Goal: Task Accomplishment & Management: Use online tool/utility

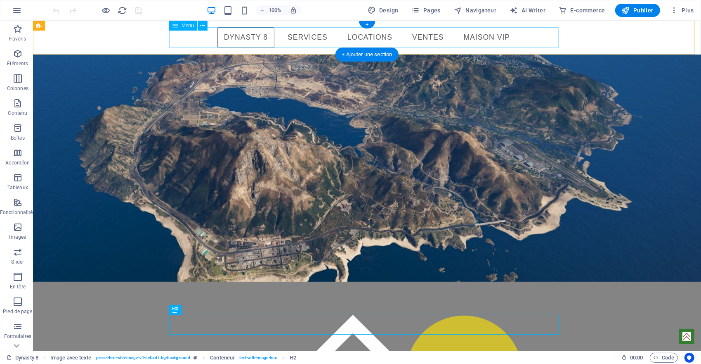
click at [472, 36] on nav "Dynasty 8 SERVICES LOCATIONS ÉVÉNEMENTIEL VENTES MAISON VIP" at bounding box center [367, 37] width 390 height 21
click at [481, 38] on nav "Dynasty 8 SERVICES LOCATIONS ÉVÉNEMENTIEL VENTES MAISON VIP" at bounding box center [367, 37] width 390 height 21
click at [485, 35] on nav "Dynasty 8 SERVICES LOCATIONS ÉVÉNEMENTIEL VENTES MAISON VIP" at bounding box center [367, 37] width 390 height 21
click at [180, 26] on div "Menu" at bounding box center [183, 26] width 28 height 10
click at [203, 23] on icon at bounding box center [203, 25] width 5 height 9
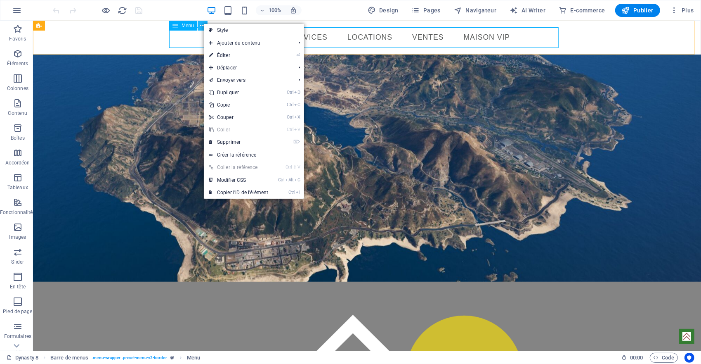
click at [203, 23] on icon at bounding box center [203, 25] width 5 height 9
click at [474, 37] on nav "Dynasty 8 SERVICES LOCATIONS ÉVÉNEMENTIEL VENTES MAISON VIP" at bounding box center [367, 37] width 390 height 21
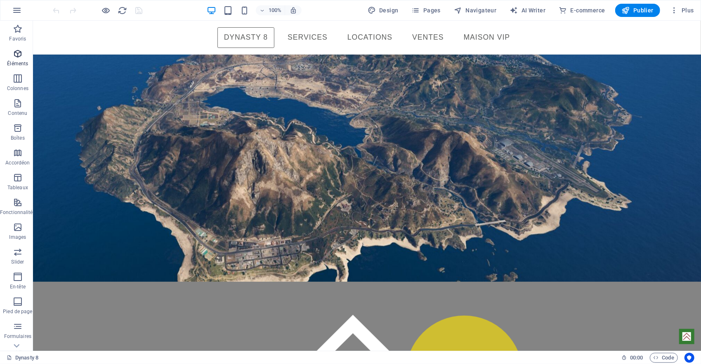
click at [16, 58] on icon "button" at bounding box center [18, 54] width 10 height 10
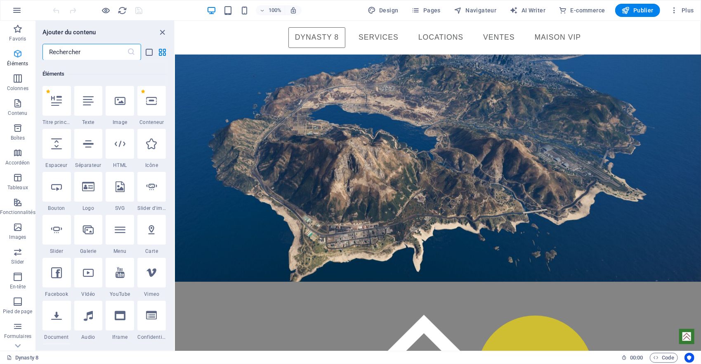
scroll to position [88, 0]
click at [89, 232] on icon at bounding box center [88, 227] width 11 height 11
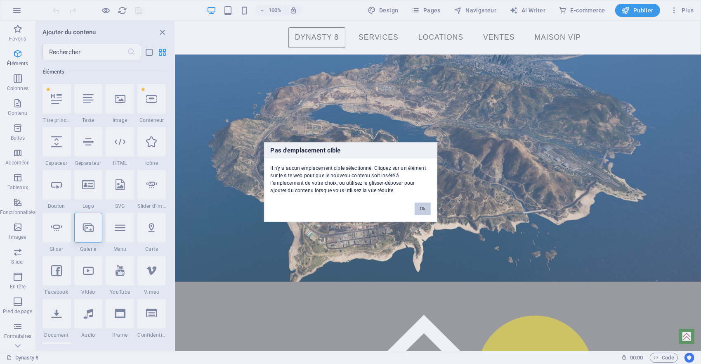
click at [419, 206] on button "Ok" at bounding box center [423, 208] width 16 height 12
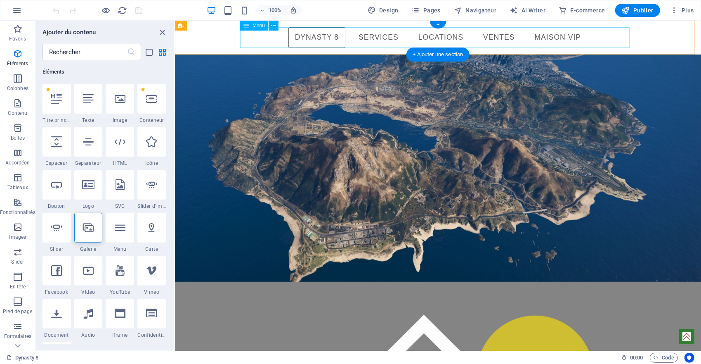
click at [548, 37] on nav "Dynasty 8 SERVICES LOCATIONS ÉVÉNEMENTIEL VENTES MAISON VIP" at bounding box center [438, 37] width 390 height 21
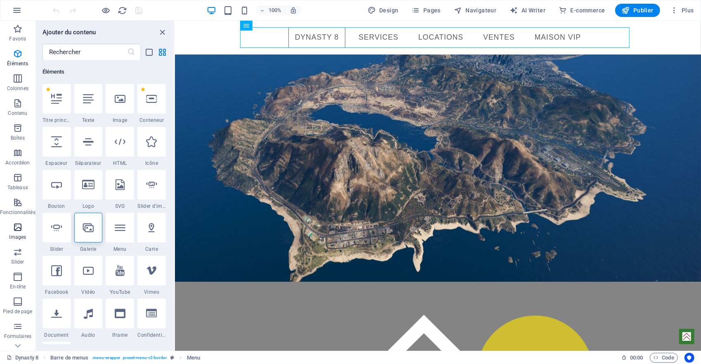
click at [17, 225] on icon "button" at bounding box center [18, 227] width 10 height 10
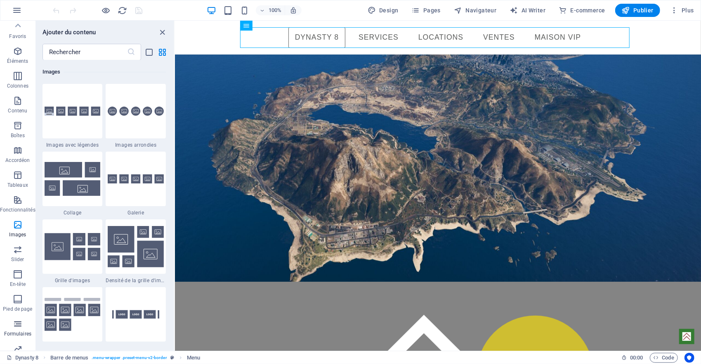
scroll to position [0, 0]
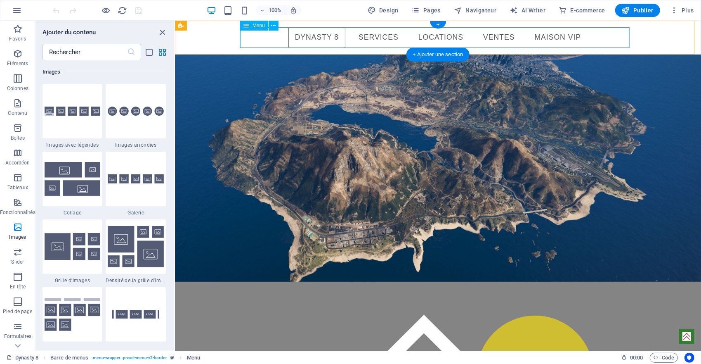
click at [557, 34] on nav "Dynasty 8 SERVICES LOCATIONS ÉVÉNEMENTIEL VENTES MAISON VIP" at bounding box center [438, 37] width 390 height 21
click at [659, 357] on span "Code" at bounding box center [664, 358] width 21 height 10
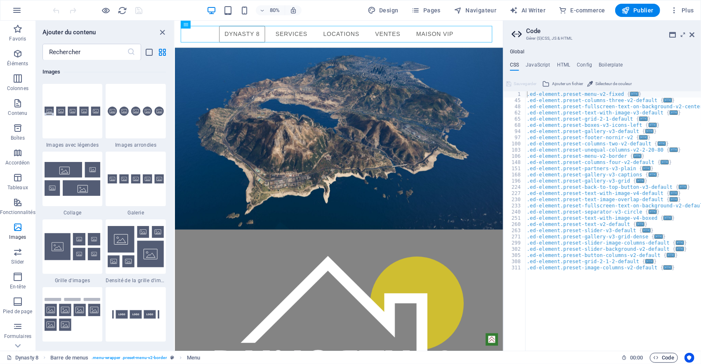
click at [658, 357] on icon "button" at bounding box center [656, 357] width 5 height 5
click at [654, 356] on icon "button" at bounding box center [656, 357] width 5 height 5
click at [692, 35] on icon at bounding box center [692, 34] width 5 height 7
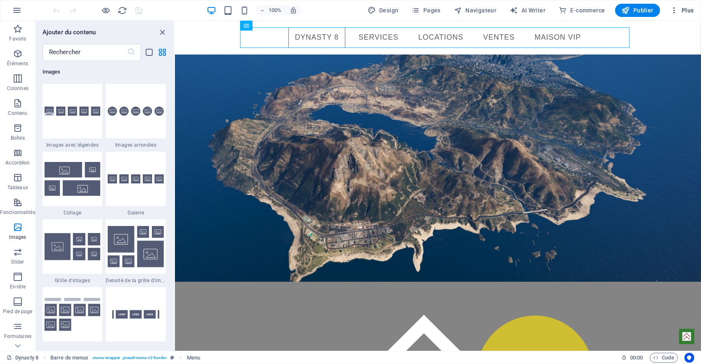
click at [686, 10] on span "Plus" at bounding box center [683, 10] width 24 height 8
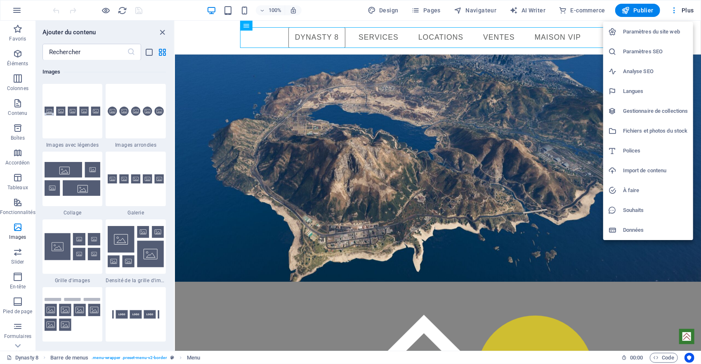
click at [641, 132] on h6 "Fichiers et photos du stock" at bounding box center [655, 131] width 65 height 10
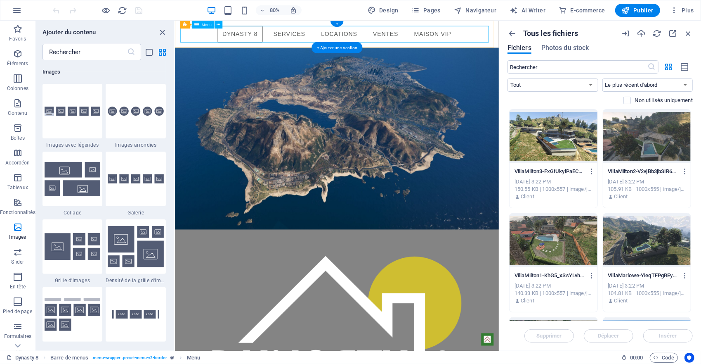
click at [488, 34] on nav "Dynasty 8 SERVICES LOCATIONS ÉVÉNEMENTIEL VENTES MAISON VIP" at bounding box center [377, 37] width 390 height 21
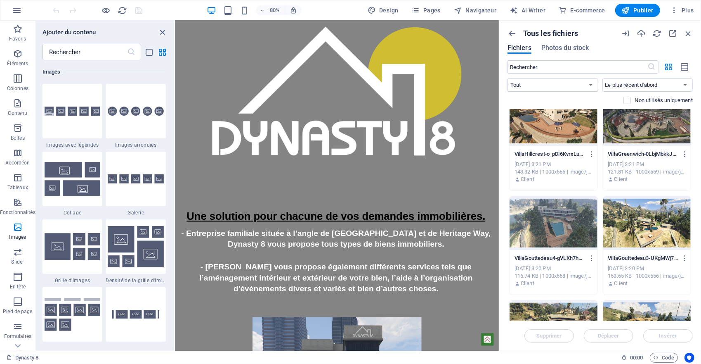
scroll to position [413, 0]
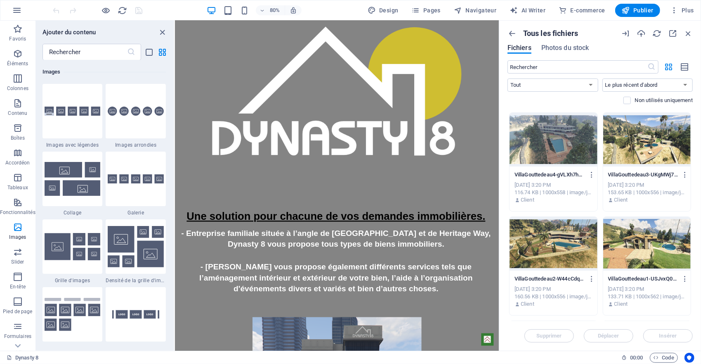
click at [542, 145] on div at bounding box center [554, 140] width 88 height 54
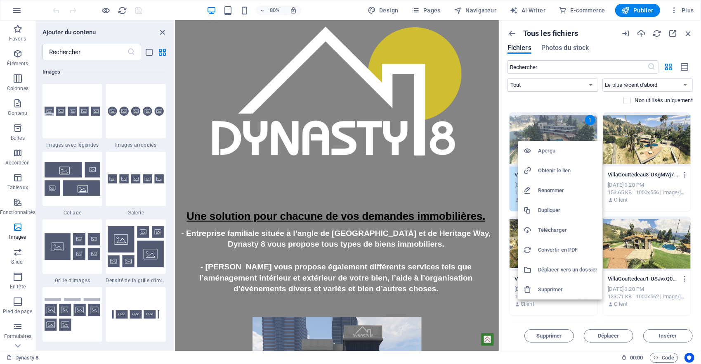
click at [548, 150] on h6 "Aperçu" at bounding box center [567, 151] width 59 height 10
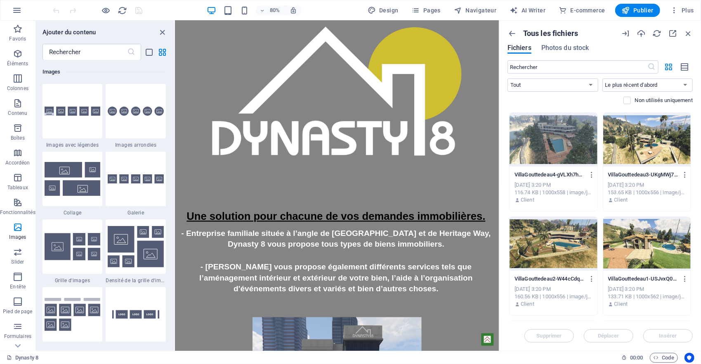
click at [555, 151] on div at bounding box center [554, 140] width 88 height 54
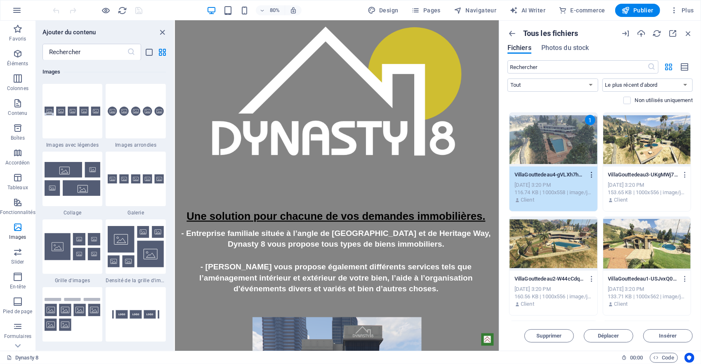
click at [591, 173] on icon "button" at bounding box center [592, 174] width 8 height 7
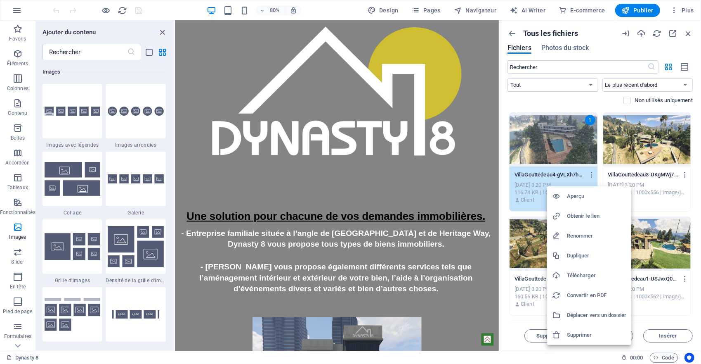
click at [552, 141] on div at bounding box center [350, 182] width 701 height 364
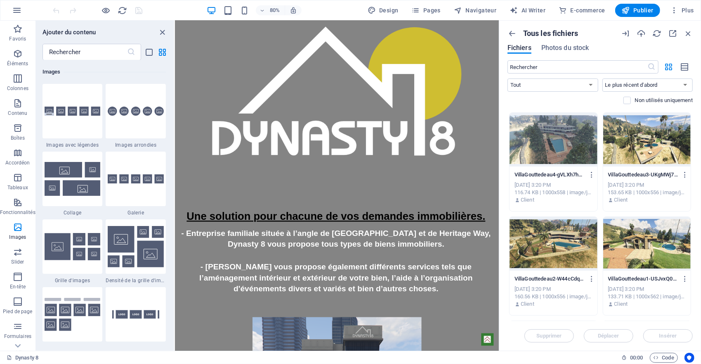
click at [552, 141] on div at bounding box center [554, 140] width 88 height 54
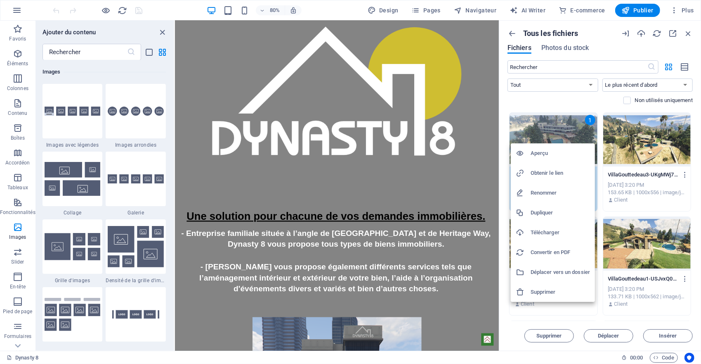
click at [320, 185] on div at bounding box center [350, 182] width 701 height 364
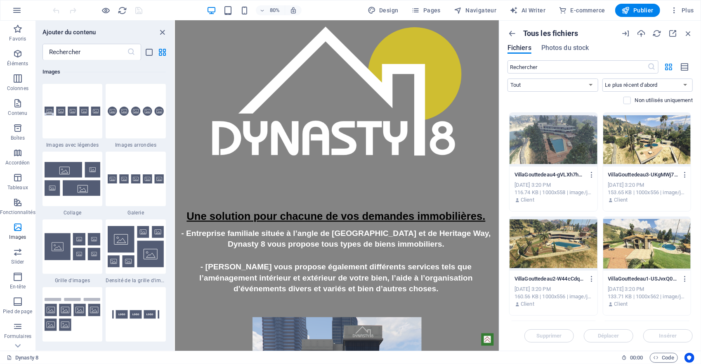
click at [540, 146] on div at bounding box center [554, 140] width 88 height 54
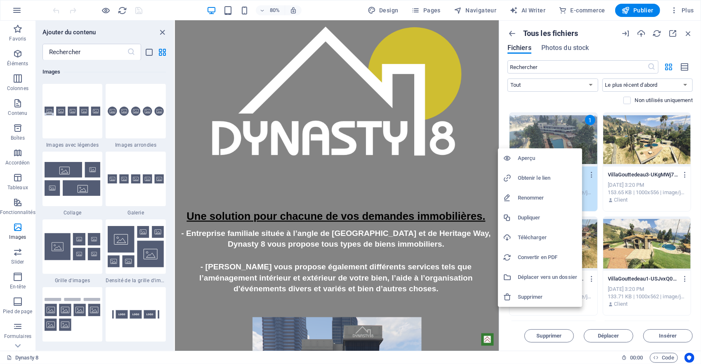
click at [527, 297] on h6 "Supprimer" at bounding box center [547, 297] width 59 height 10
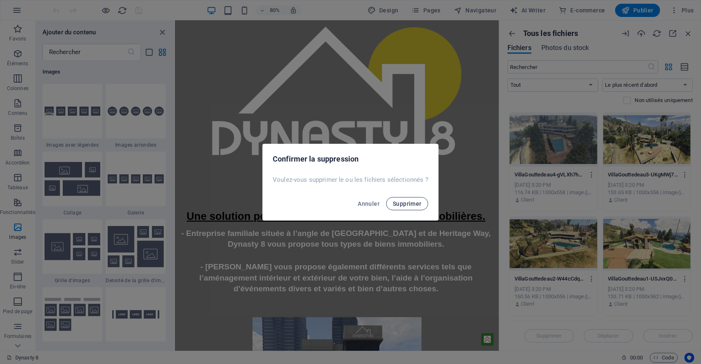
click at [406, 207] on button "Supprimer" at bounding box center [407, 203] width 42 height 13
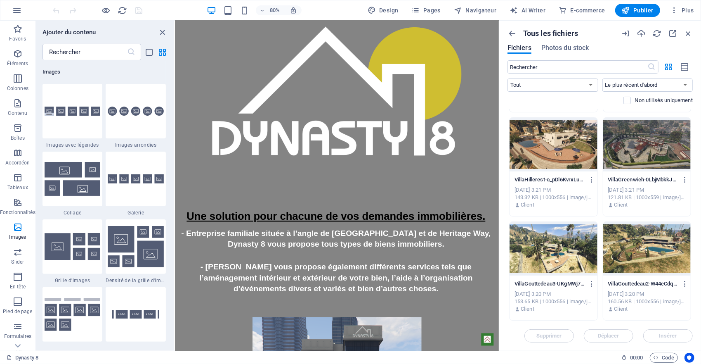
scroll to position [289, 0]
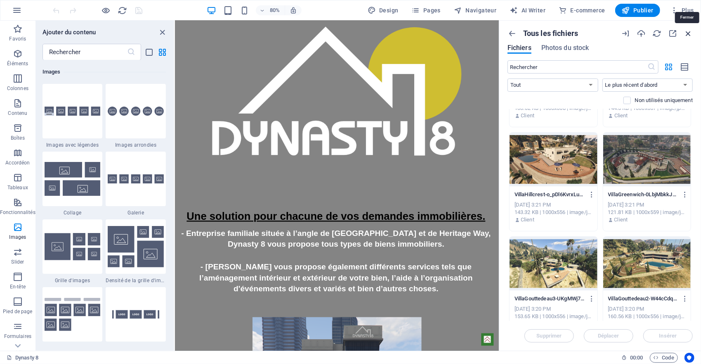
click at [690, 33] on icon "button" at bounding box center [688, 33] width 9 height 9
